Goal: Check status: Check status

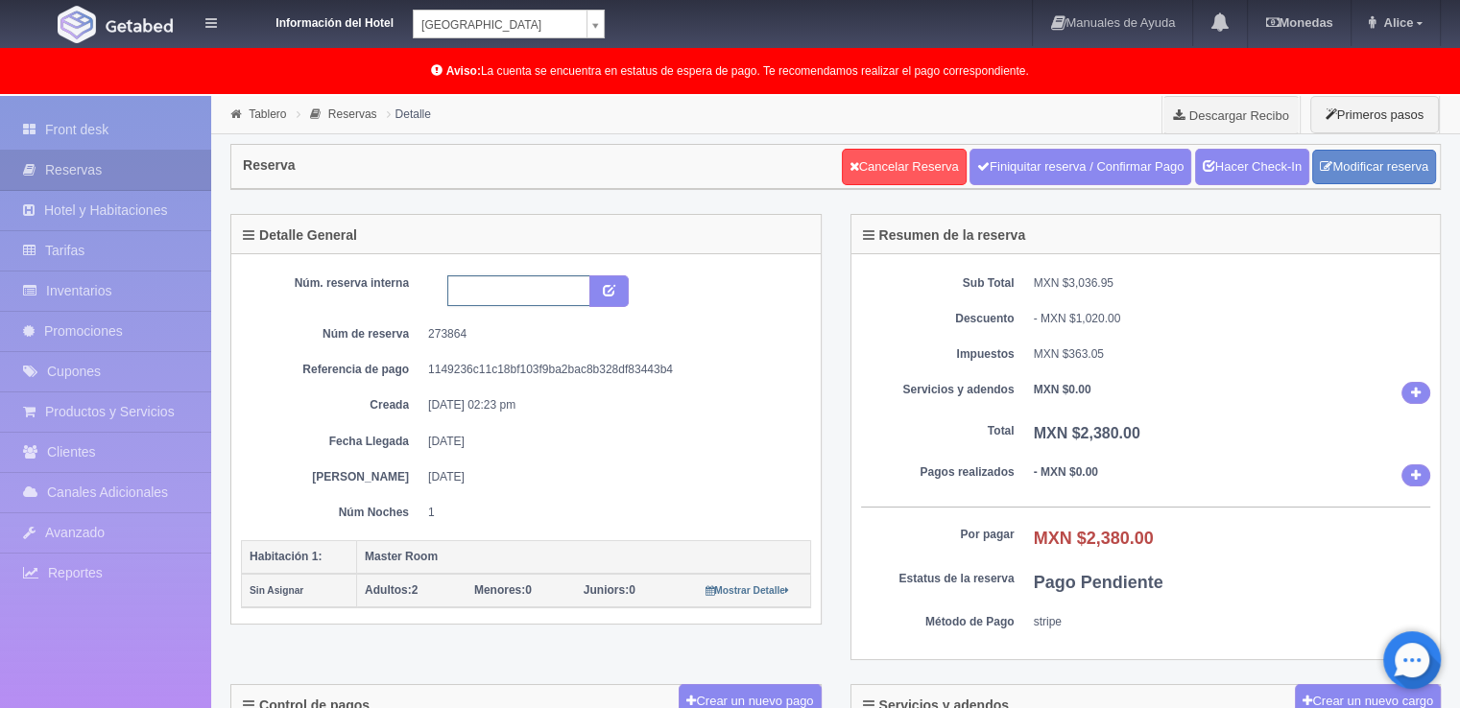
click at [538, 283] on input "text" at bounding box center [518, 290] width 143 height 31
type input "16882"
click at [603, 292] on icon "submit" at bounding box center [609, 289] width 12 height 12
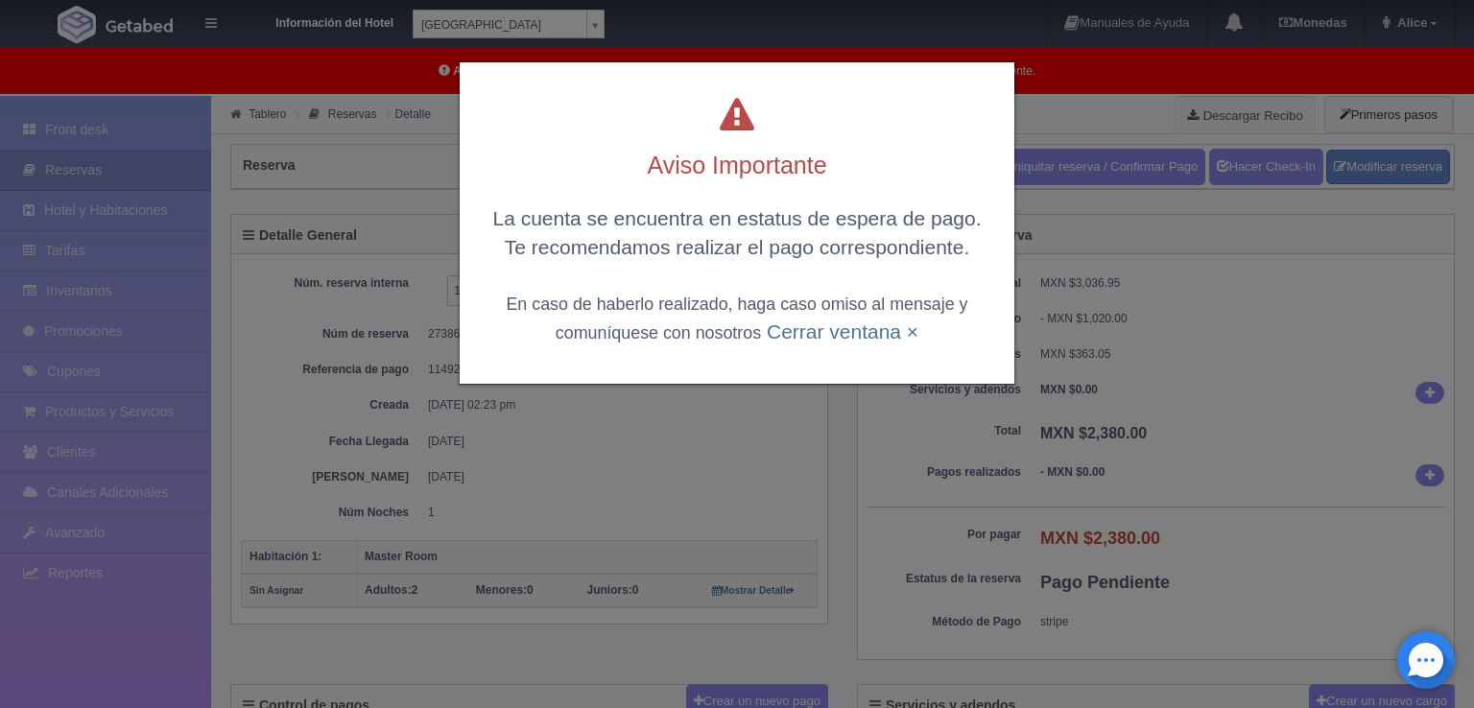
click at [870, 345] on div "La cuenta se encuentra en estatus de espera de pago. Te recomendamos realizar e…" at bounding box center [737, 274] width 516 height 141
click at [864, 345] on div "La cuenta se encuentra en estatus de espera de pago. Te recomendamos realizar e…" at bounding box center [737, 274] width 516 height 141
click at [853, 341] on link "Cerrar ventana ×" at bounding box center [843, 332] width 152 height 22
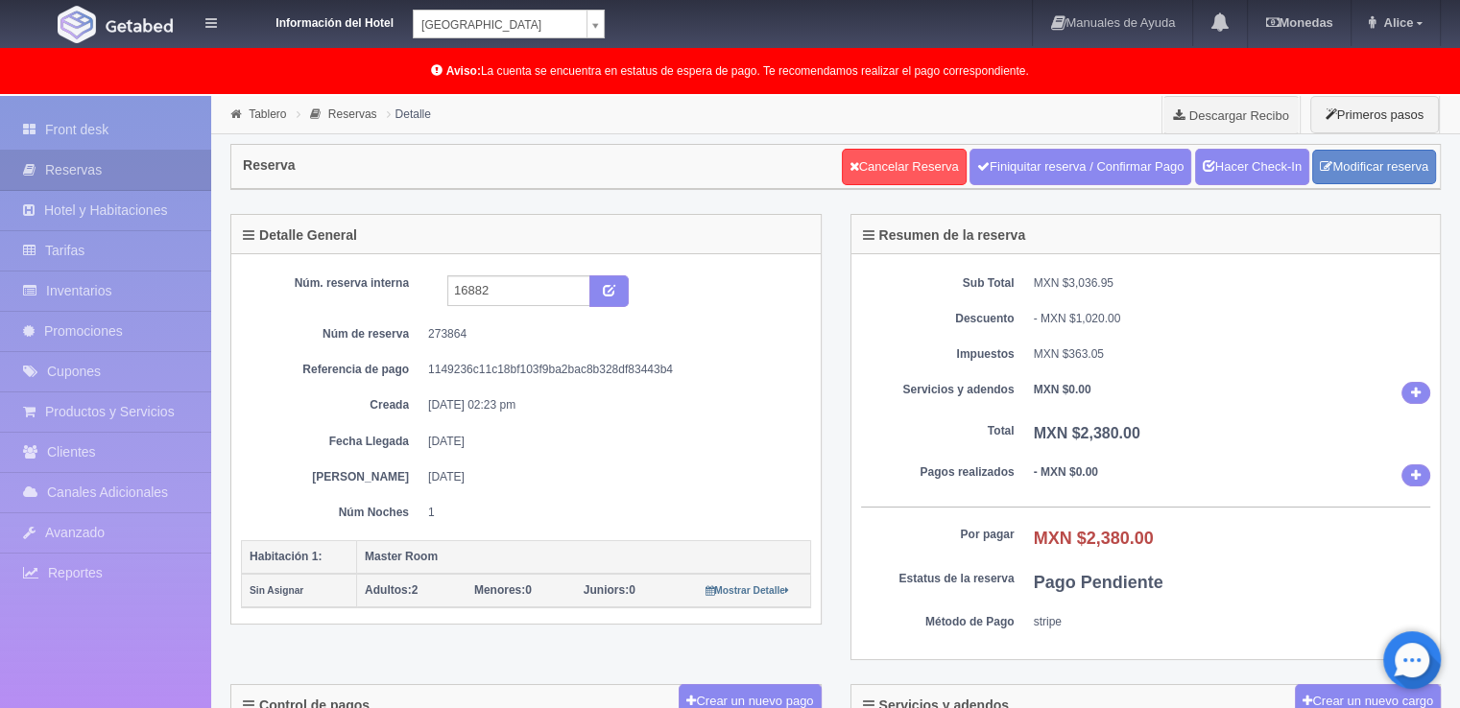
click at [749, 401] on dd "[DATE] 02:23 pm" at bounding box center [612, 405] width 369 height 16
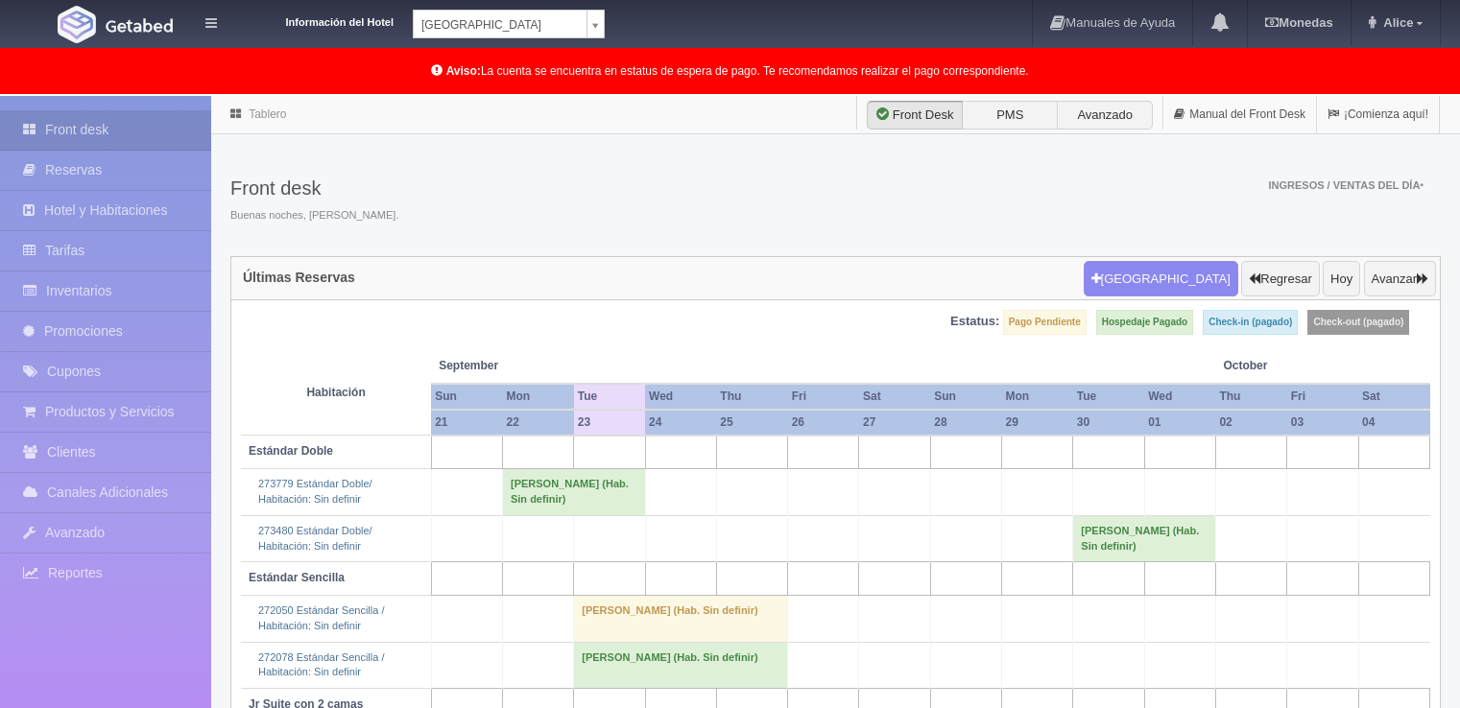
scroll to position [243, 0]
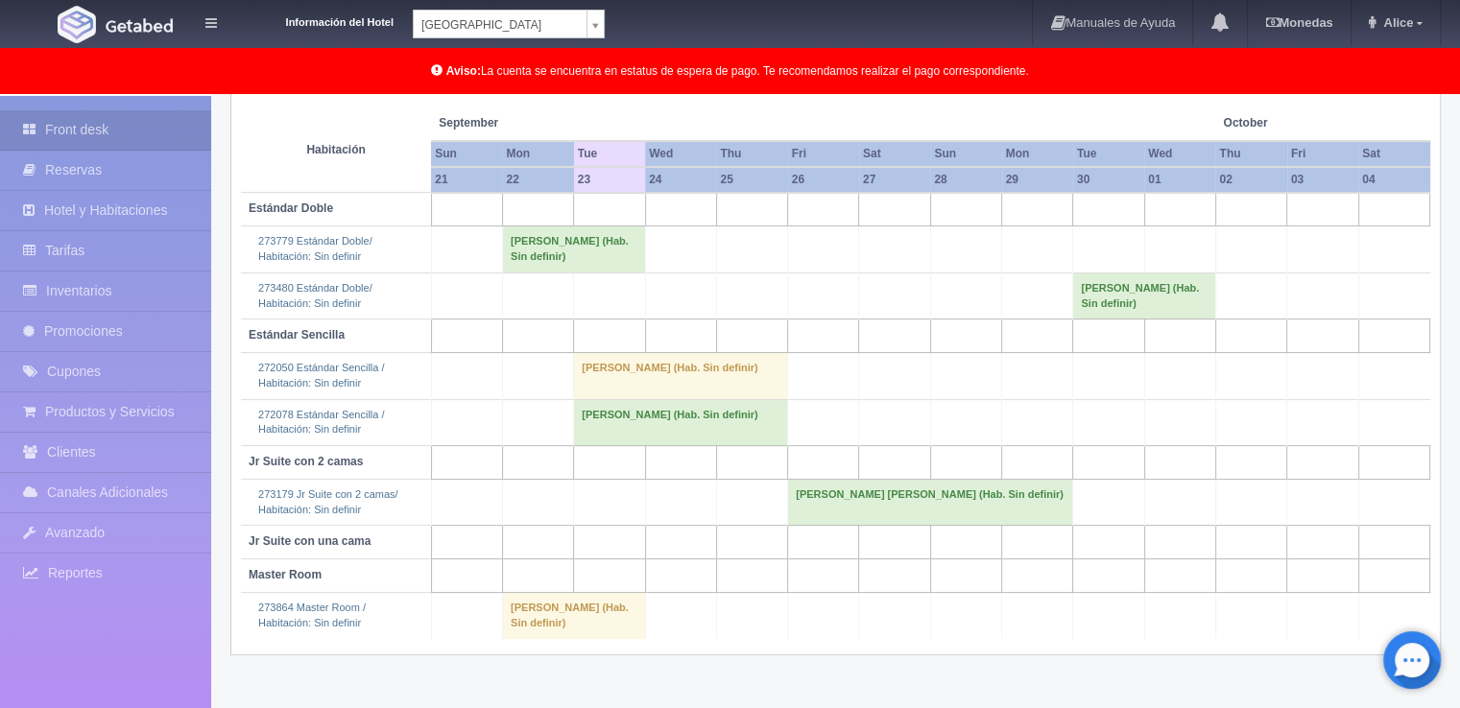
click at [524, 620] on td "[PERSON_NAME] (Hab. Sin definir)" at bounding box center [573, 616] width 143 height 46
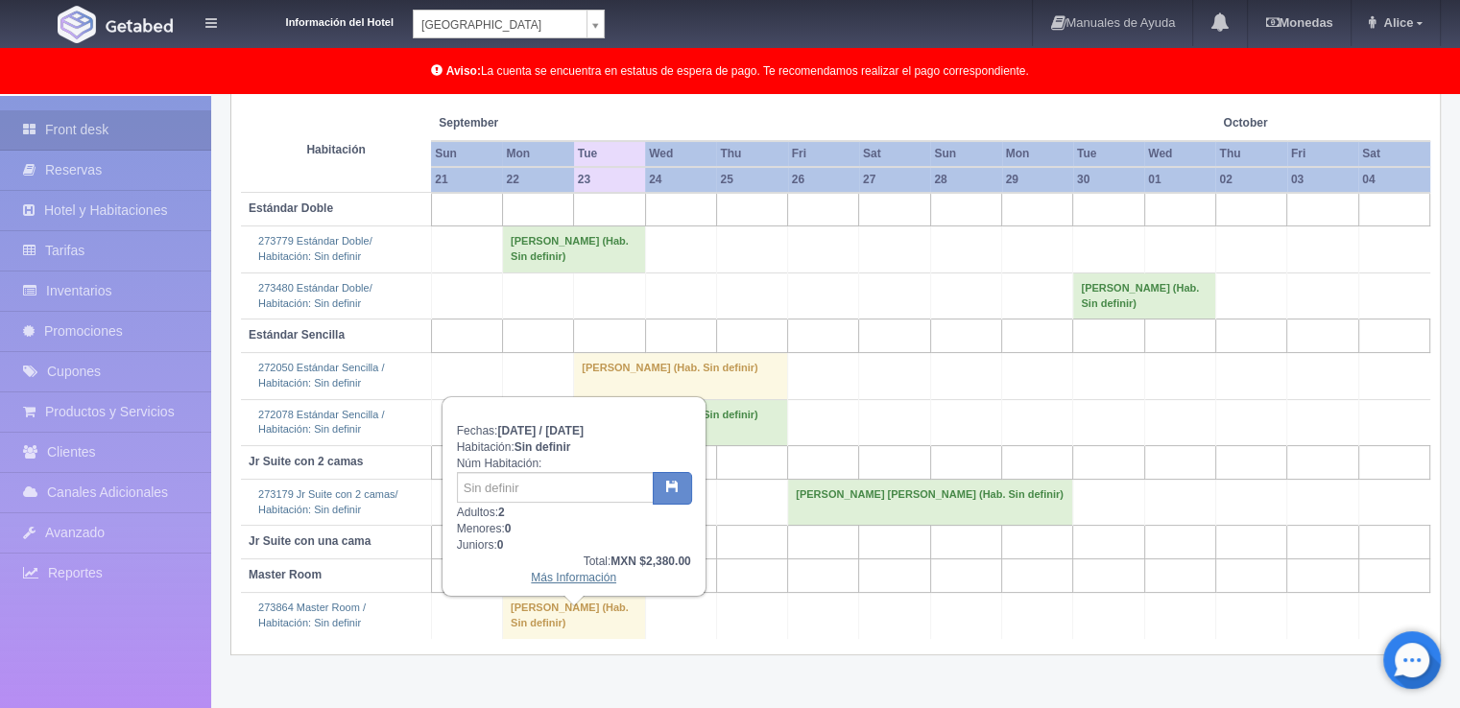
click at [599, 580] on link "Más Información" at bounding box center [573, 577] width 85 height 13
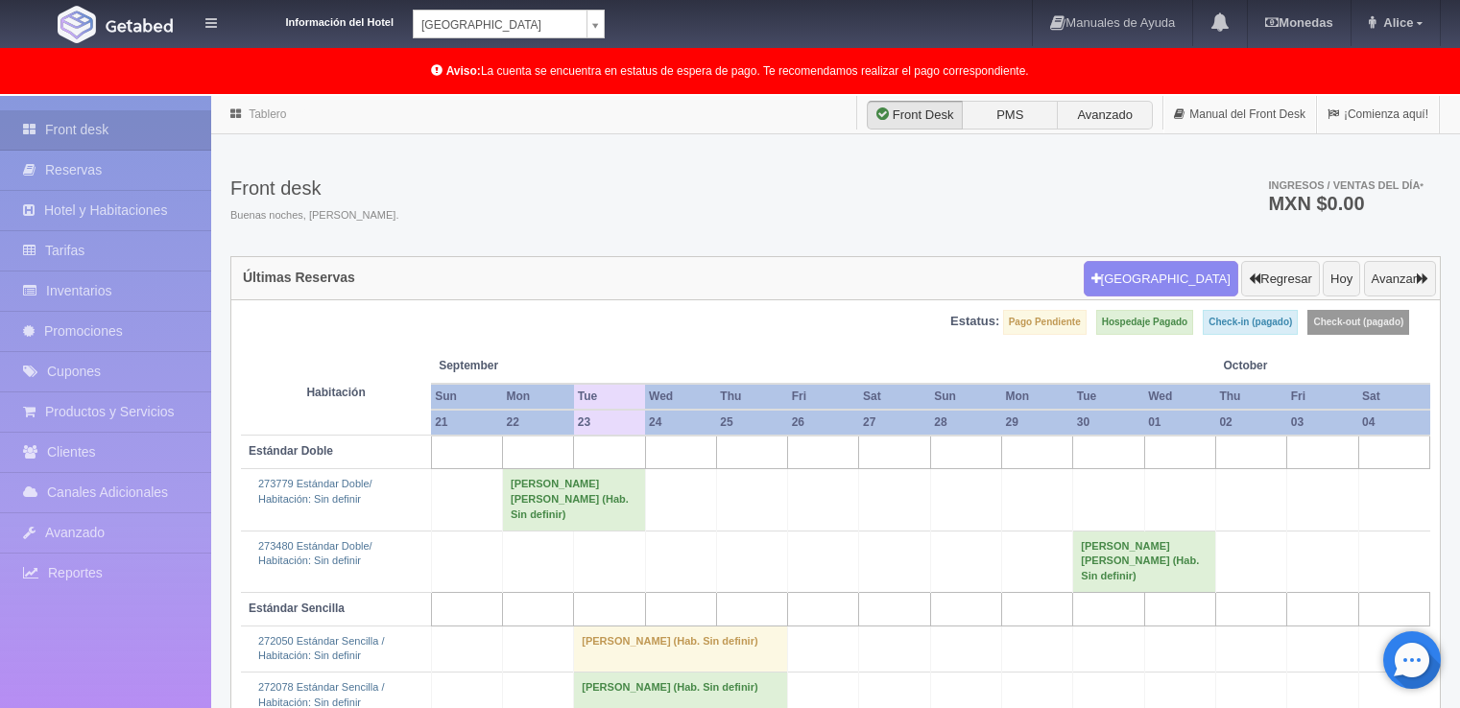
scroll to position [241, 0]
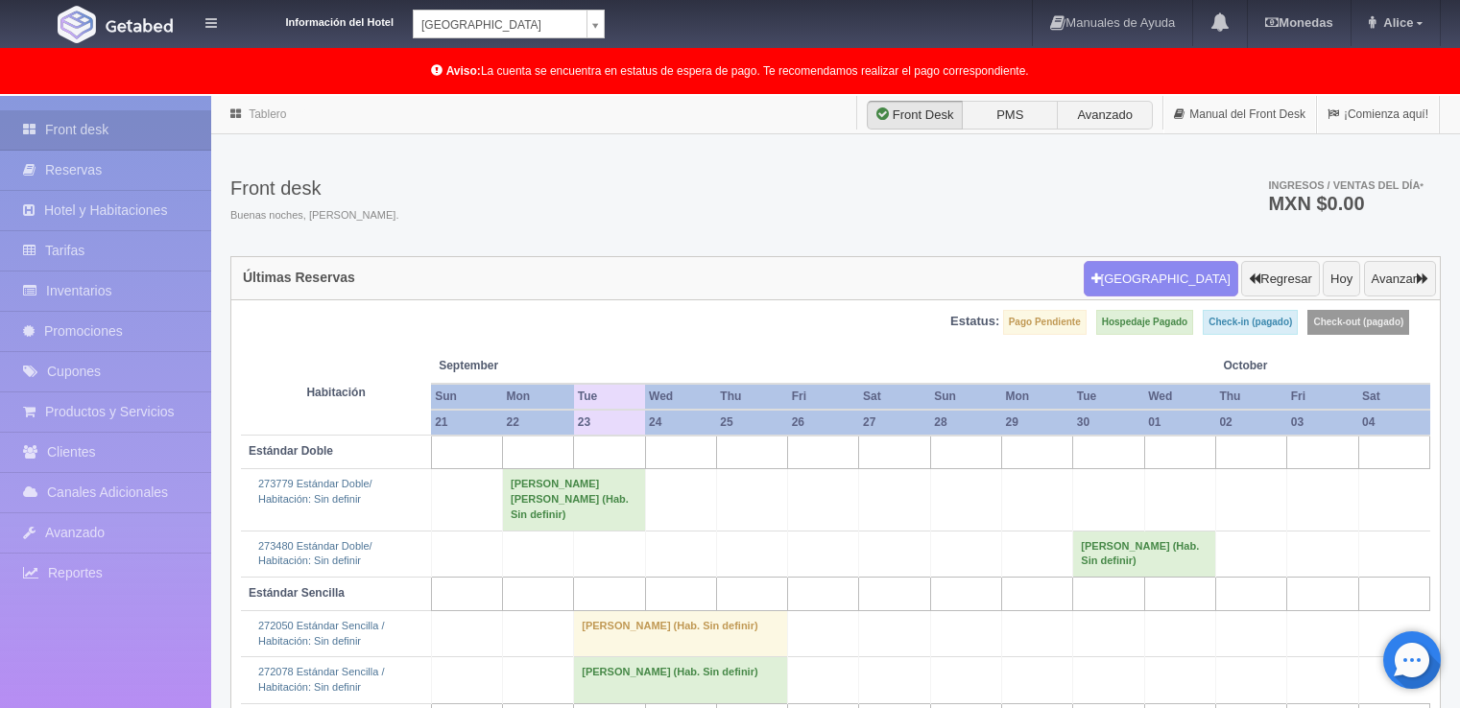
scroll to position [241, 0]
